Goal: Task Accomplishment & Management: Use online tool/utility

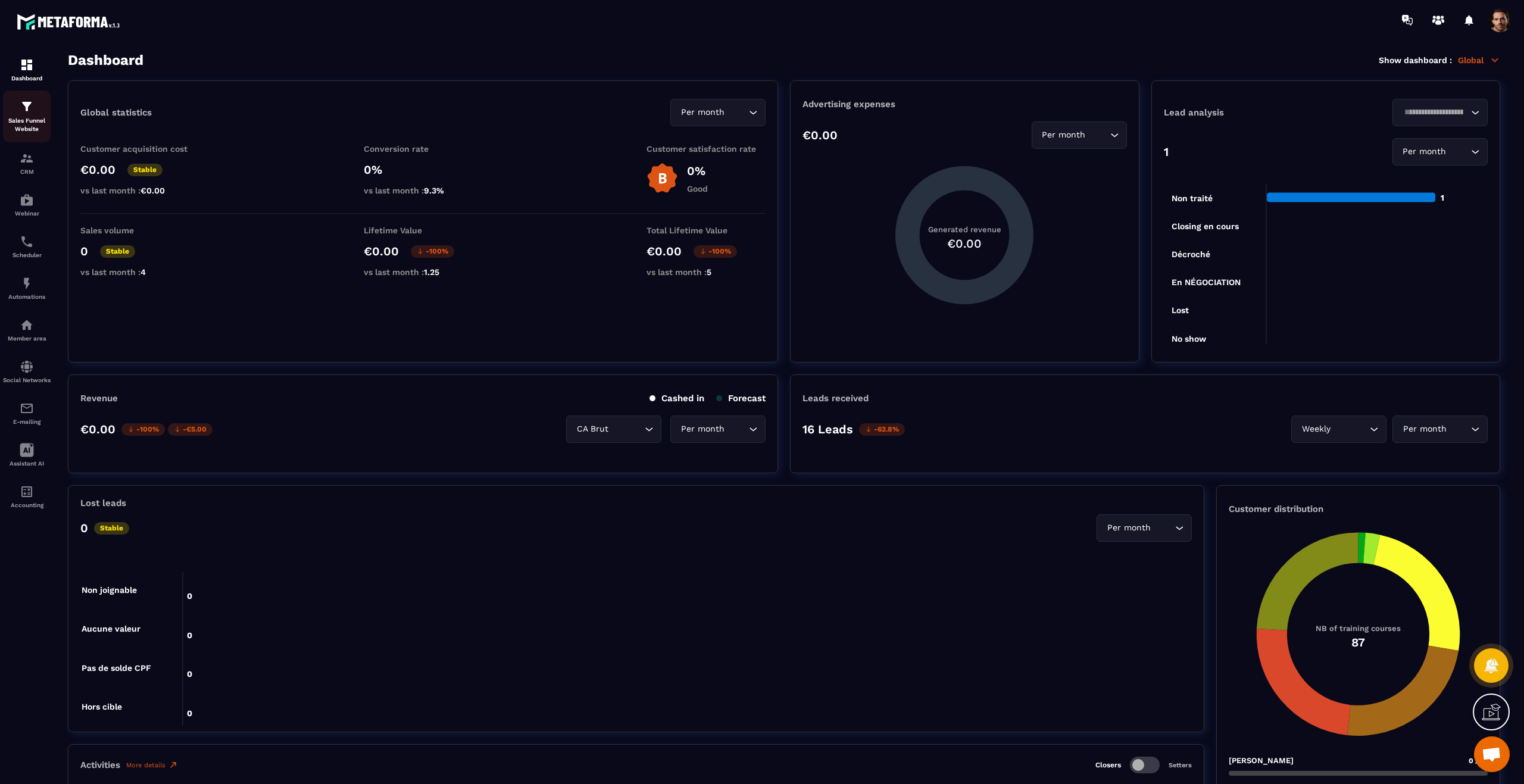
click at [25, 124] on p "Sales Funnel Website" at bounding box center [26, 124] width 47 height 17
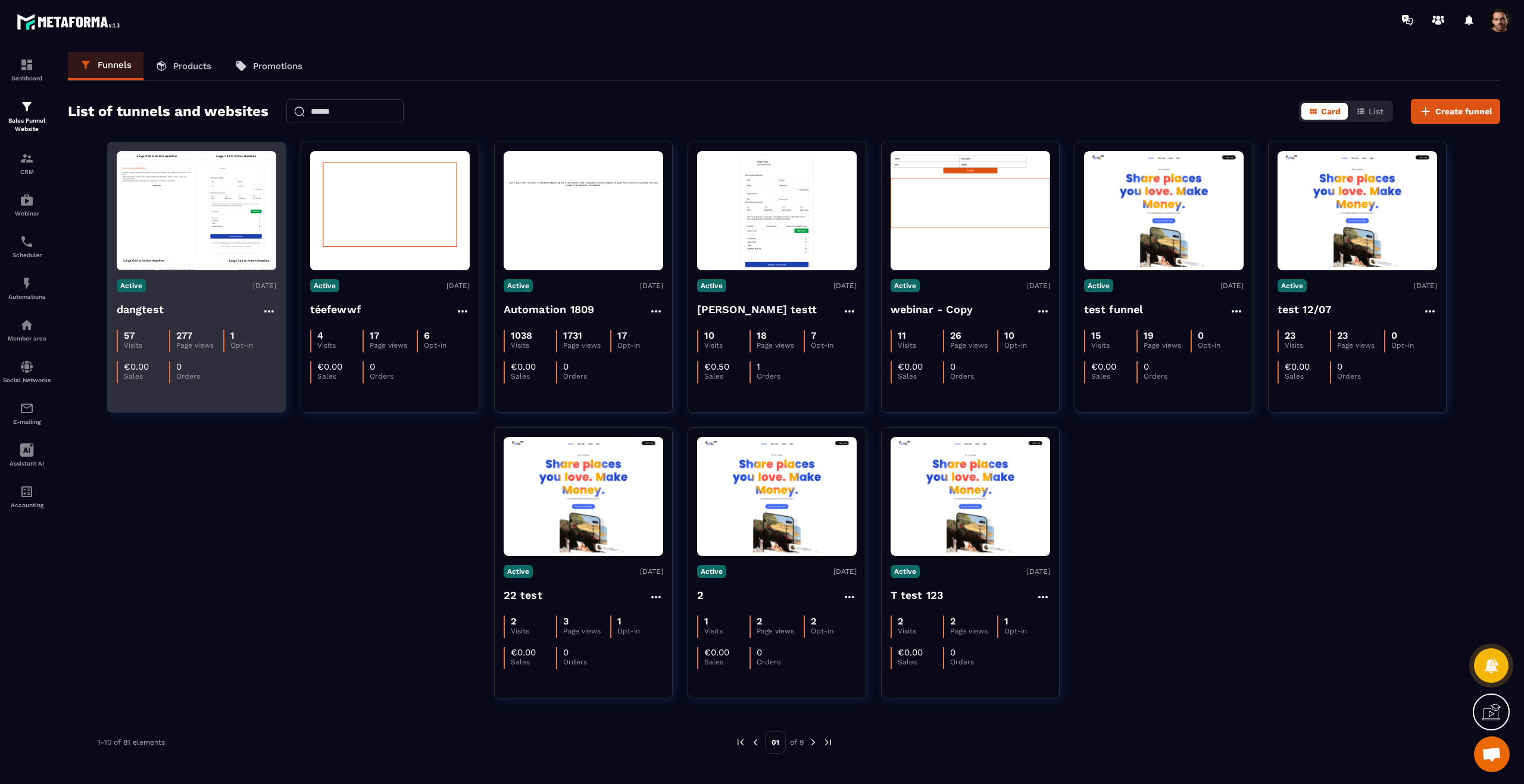
click at [210, 192] on img at bounding box center [196, 210] width 160 height 119
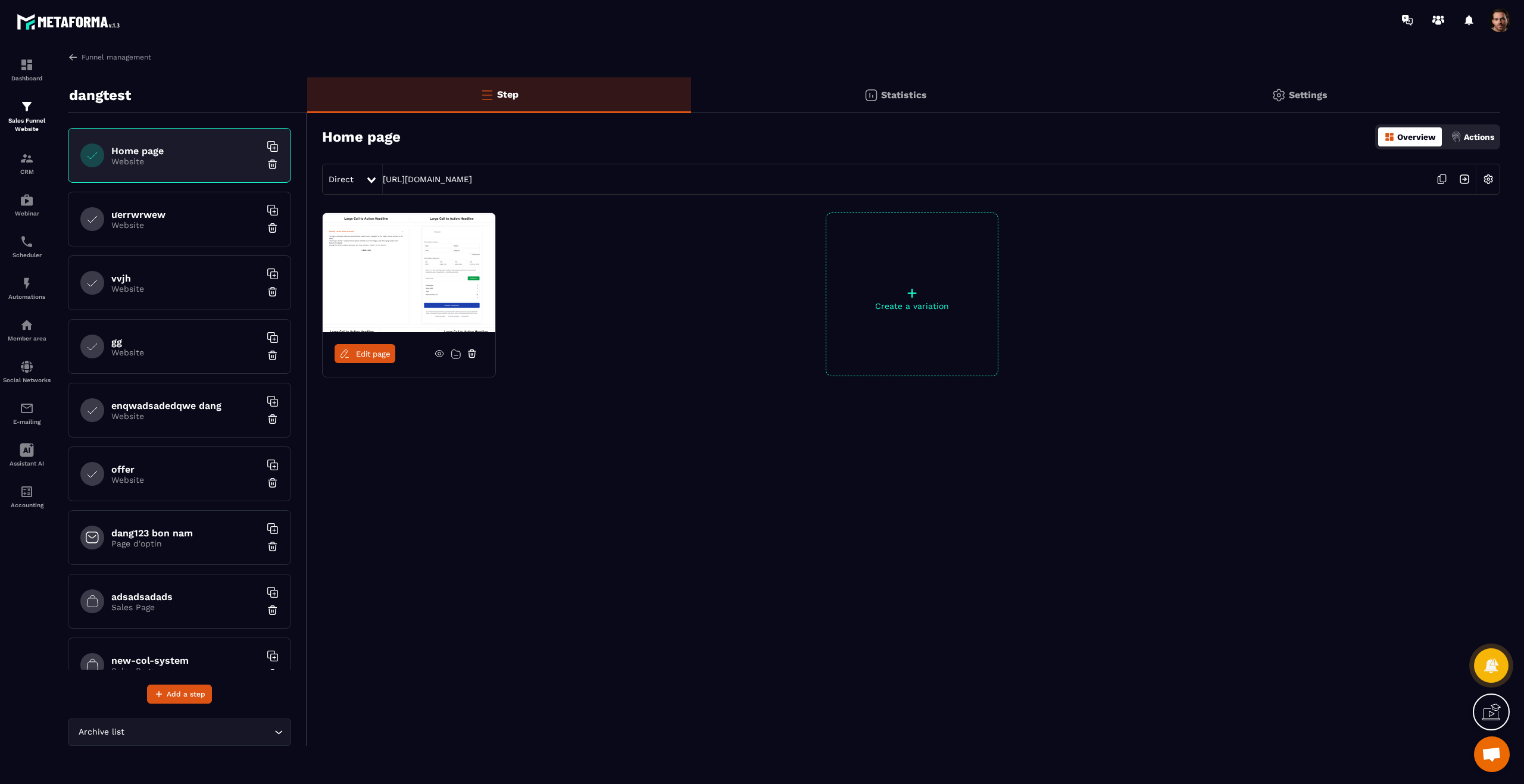
click at [387, 353] on span "Edit page" at bounding box center [373, 354] width 34 height 9
